Goal: Task Accomplishment & Management: Use online tool/utility

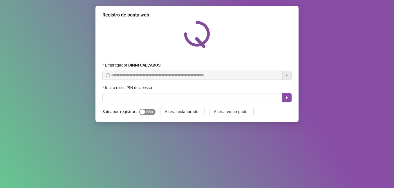
click at [142, 112] on div "button" at bounding box center [142, 112] width 5 height 5
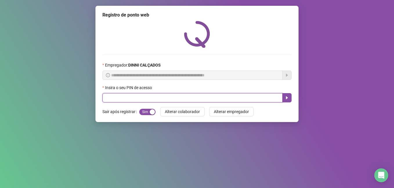
click at [113, 98] on input "text" at bounding box center [192, 97] width 180 height 9
type input "*****"
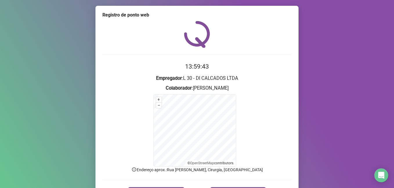
scroll to position [36, 0]
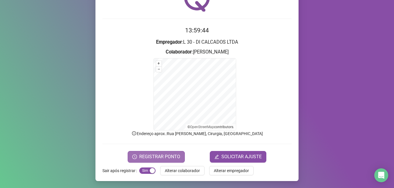
click at [162, 159] on span "REGISTRAR PONTO" at bounding box center [159, 157] width 41 height 7
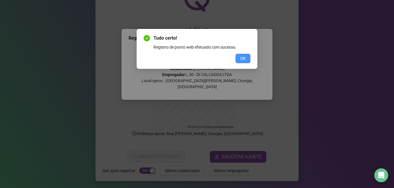
click at [247, 57] on button "OK" at bounding box center [242, 58] width 15 height 9
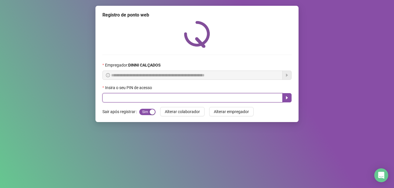
drag, startPoint x: 152, startPoint y: 101, endPoint x: 152, endPoint y: 95, distance: 5.5
click at [152, 101] on input "text" at bounding box center [192, 97] width 180 height 9
type input "*****"
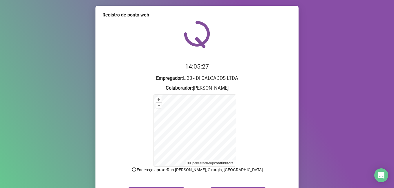
scroll to position [36, 0]
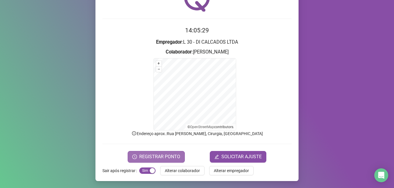
click at [161, 157] on span "REGISTRAR PONTO" at bounding box center [159, 157] width 41 height 7
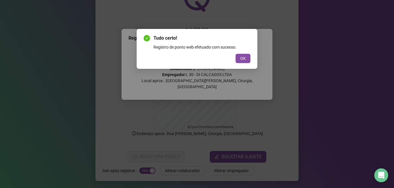
drag, startPoint x: 245, startPoint y: 55, endPoint x: 251, endPoint y: 68, distance: 14.1
click at [245, 54] on button "OK" at bounding box center [242, 58] width 15 height 9
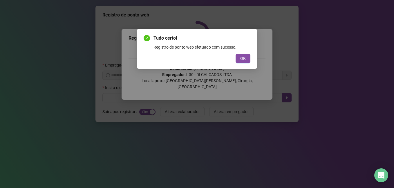
scroll to position [0, 0]
